Goal: Task Accomplishment & Management: Complete application form

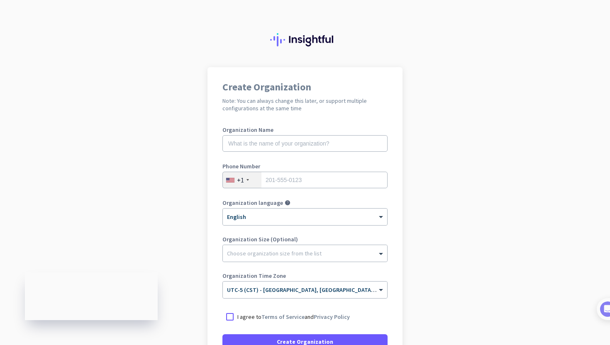
scroll to position [28, 0]
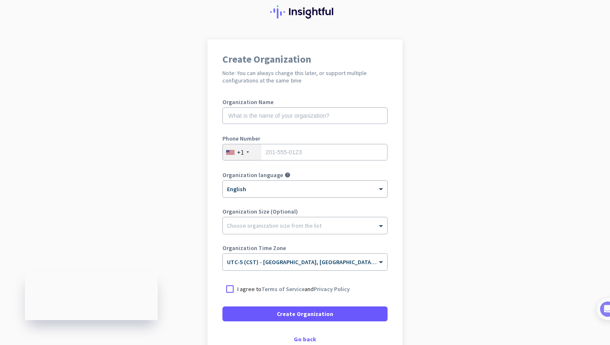
click at [116, 345] on app-onboarding-organization "Create Organization Note: You can always change this later, or support multiple…" at bounding box center [305, 219] width 610 height 360
click at [162, 194] on app-onboarding-organization "Create Organization Note: You can always change this later, or support multiple…" at bounding box center [305, 219] width 610 height 360
click at [297, 337] on div "Go back" at bounding box center [305, 340] width 165 height 6
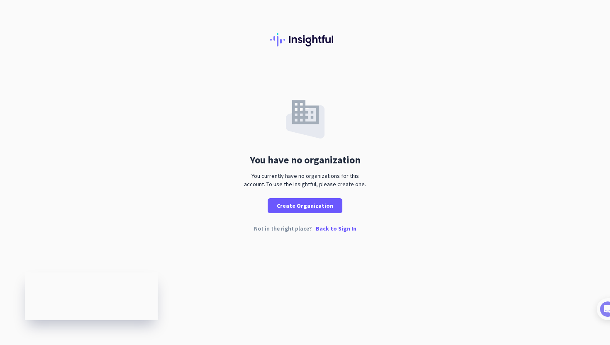
click at [327, 232] on p "Back to Sign In" at bounding box center [336, 229] width 41 height 6
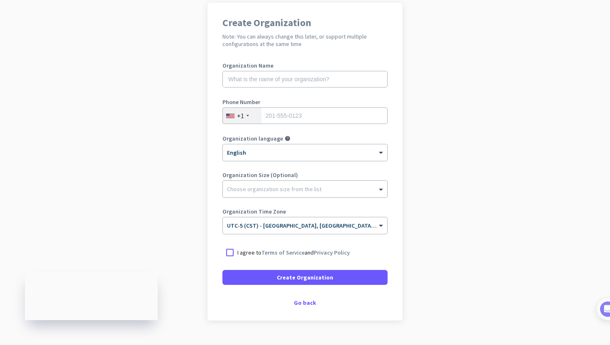
scroll to position [66, 0]
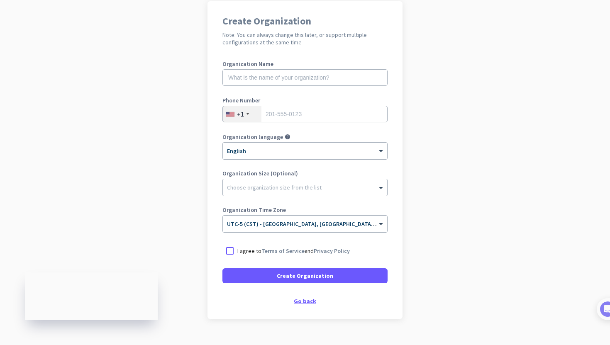
click at [306, 304] on div "Go back" at bounding box center [305, 302] width 165 height 6
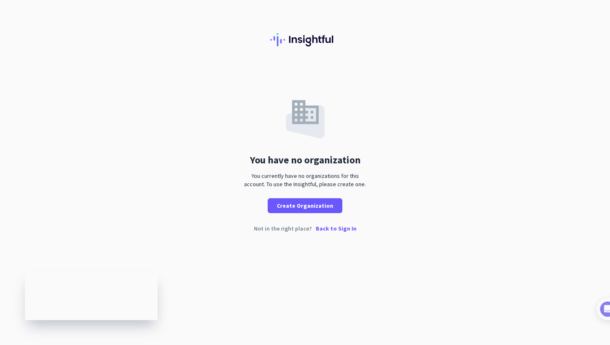
click at [337, 232] on p "Back to Sign In" at bounding box center [336, 229] width 41 height 6
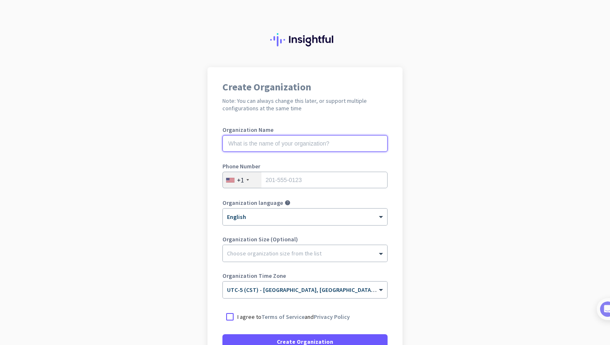
click at [271, 142] on input "text" at bounding box center [305, 143] width 165 height 17
type input "Mercor"
type input "5128157785"
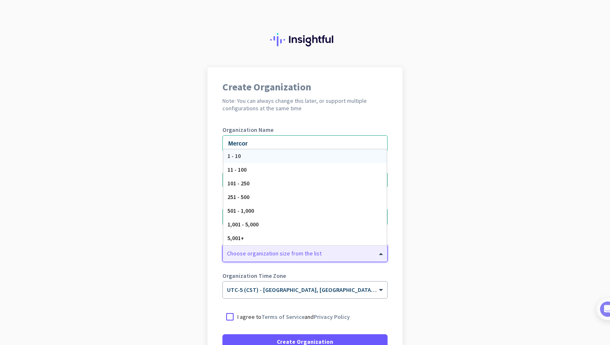
click at [269, 254] on div at bounding box center [305, 251] width 164 height 8
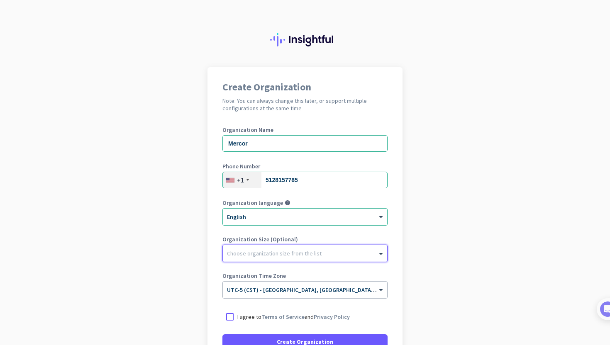
click at [269, 254] on div at bounding box center [305, 251] width 164 height 8
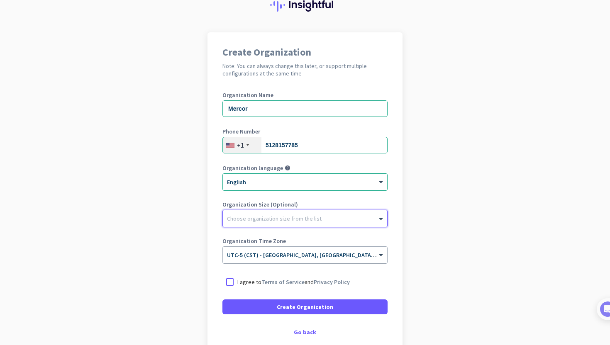
scroll to position [43, 0]
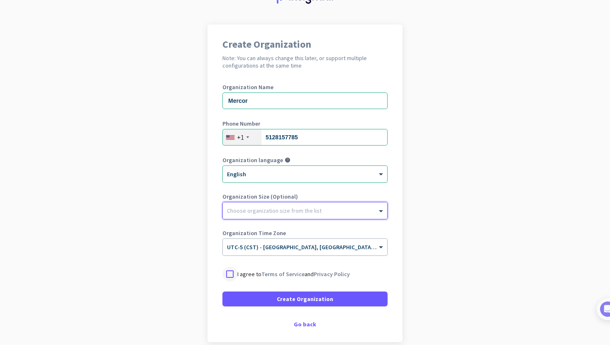
click at [229, 276] on div at bounding box center [230, 274] width 15 height 15
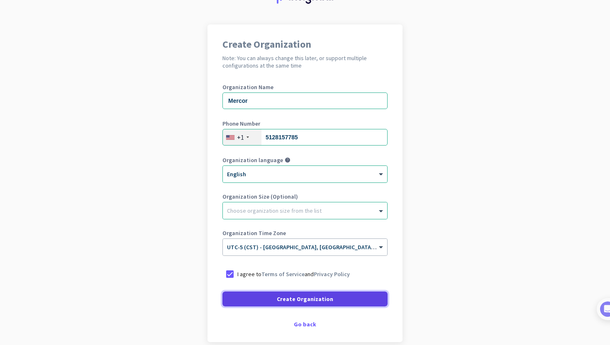
click at [260, 301] on span at bounding box center [305, 299] width 165 height 20
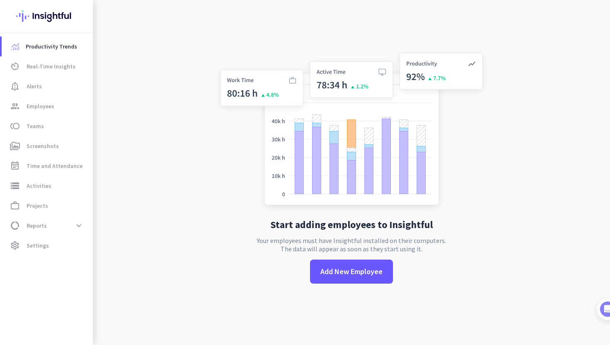
click at [272, 279] on div "Start adding employees to Insightful Your employees must have Insightful instal…" at bounding box center [351, 172] width 275 height 345
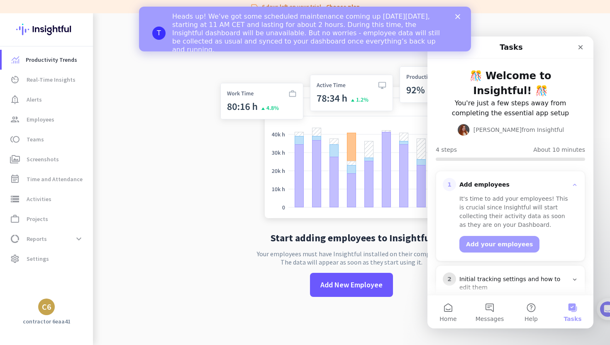
click at [47, 311] on div "C6" at bounding box center [46, 307] width 9 height 8
click at [62, 84] on div at bounding box center [305, 172] width 610 height 345
click at [62, 87] on link "av_timer Real-Time Insights" at bounding box center [47, 80] width 91 height 20
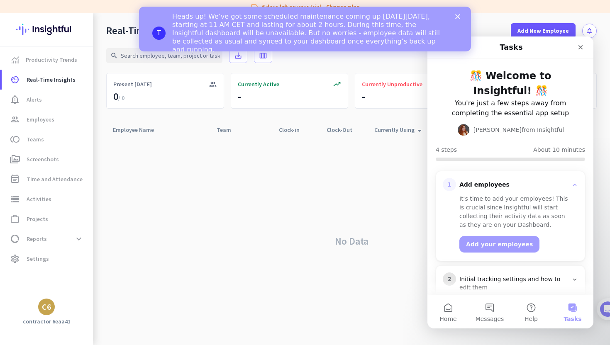
click at [461, 16] on div "Close" at bounding box center [459, 16] width 8 height 5
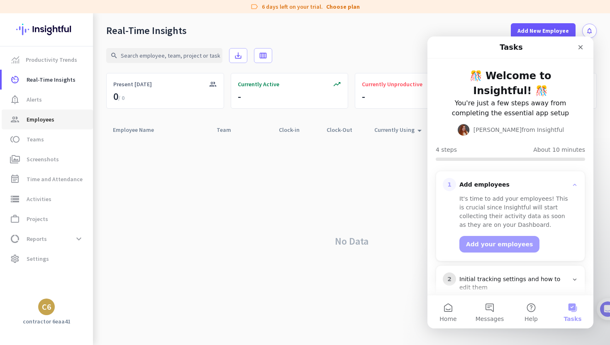
click at [49, 125] on link "group Employees" at bounding box center [47, 120] width 91 height 20
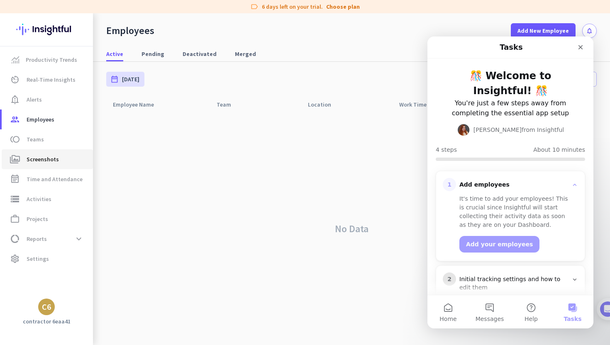
click at [41, 151] on link "perm_media Screenshots" at bounding box center [47, 159] width 91 height 20
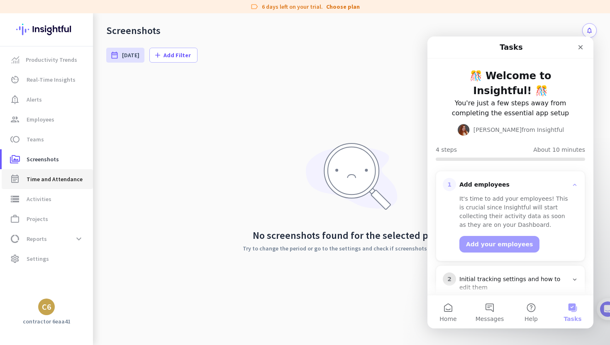
click at [35, 179] on span "Time and Attendance" at bounding box center [55, 179] width 56 height 10
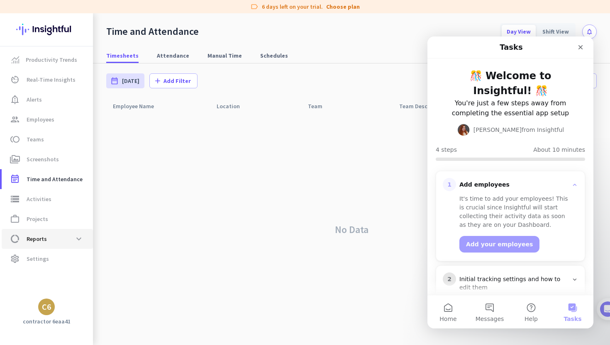
click at [32, 248] on link "data_usage Reports expand_more" at bounding box center [47, 239] width 91 height 20
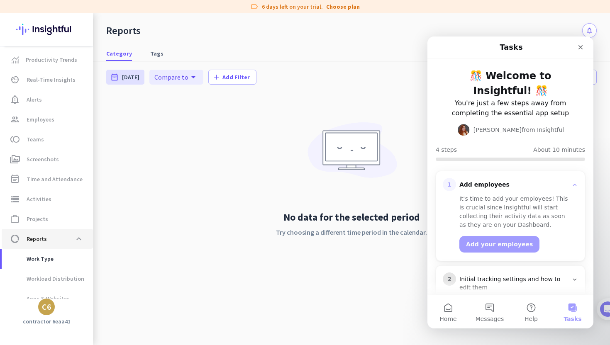
scroll to position [30, 0]
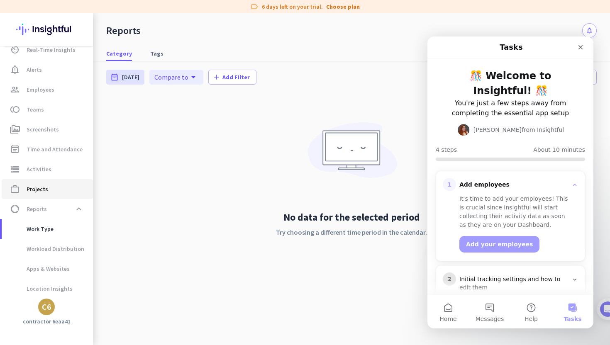
click at [49, 191] on span "work_outline Projects" at bounding box center [47, 189] width 78 height 10
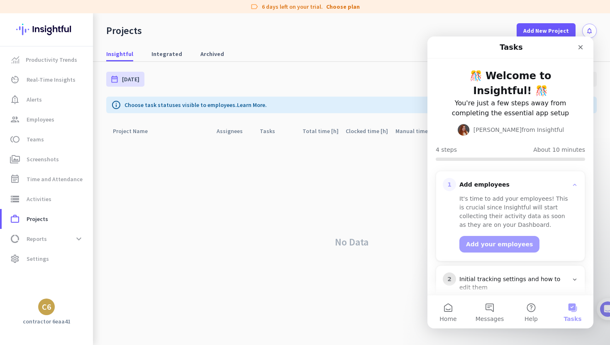
click at [49, 314] on div "C6" at bounding box center [46, 307] width 17 height 17
click at [81, 294] on span "Sign out" at bounding box center [91, 291] width 50 height 7
